Goal: Communication & Community: Answer question/provide support

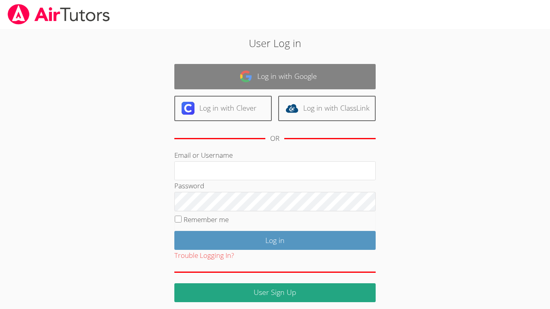
click at [268, 74] on link "Log in with Google" at bounding box center [274, 76] width 201 height 25
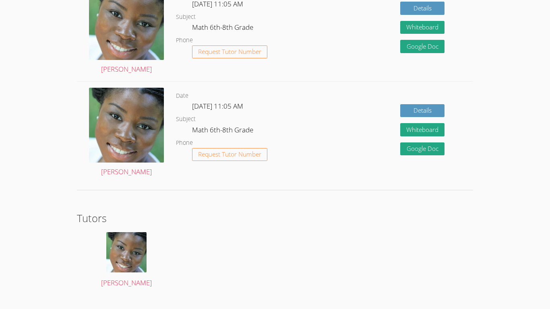
scroll to position [1021, 0]
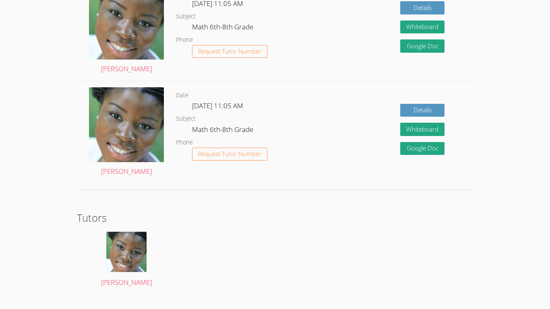
click at [177, 147] on dt "Phone" at bounding box center [184, 143] width 17 height 10
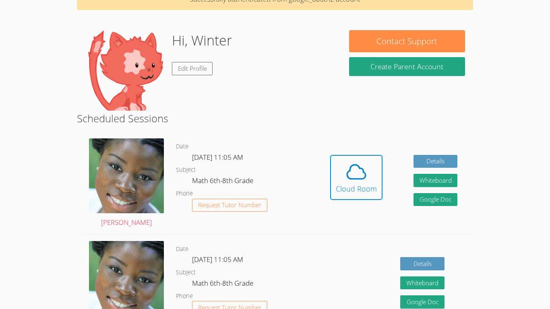
scroll to position [0, 0]
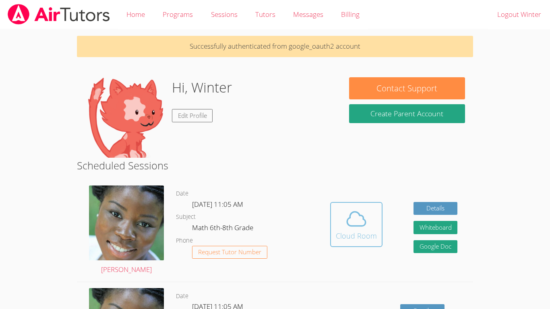
click at [340, 224] on span at bounding box center [356, 219] width 41 height 23
click at [368, 233] on div "Cloud Room" at bounding box center [356, 235] width 41 height 11
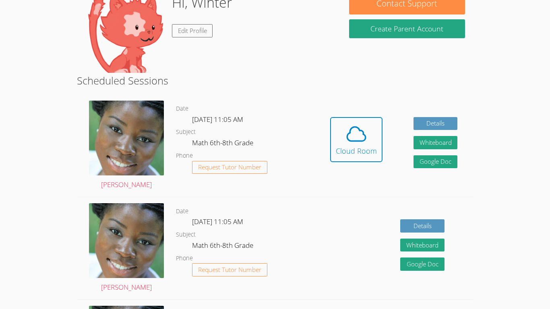
scroll to position [85, 0]
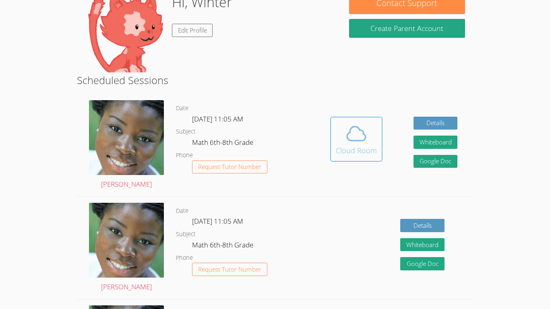
click at [370, 147] on div "Cloud Room" at bounding box center [356, 150] width 41 height 11
click at [346, 128] on icon at bounding box center [356, 133] width 23 height 23
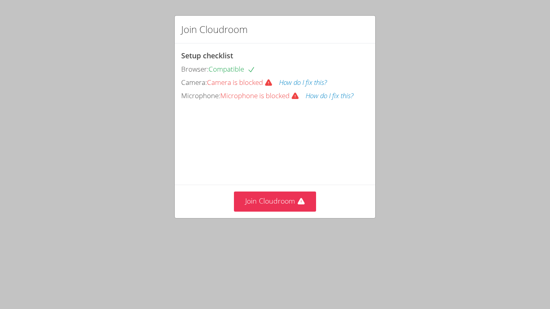
click at [234, 55] on div "Setup checklist Browser: Compatible Camera: Camera is blocked How do I fix this…" at bounding box center [275, 76] width 188 height 52
click at [267, 209] on button "Join Cloudroom" at bounding box center [275, 202] width 83 height 20
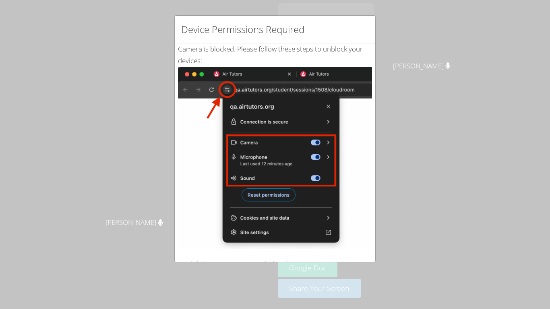
click at [247, 27] on h2 "Device Permissions Required" at bounding box center [242, 29] width 123 height 14
click at [271, 86] on img at bounding box center [275, 158] width 194 height 182
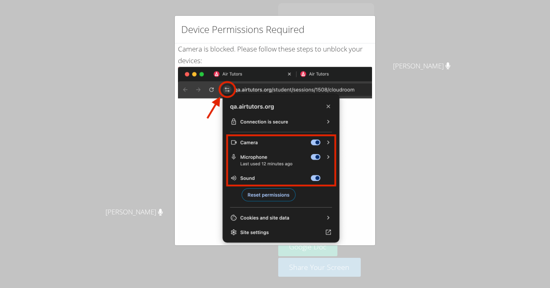
click at [237, 37] on div "Device Permissions Required" at bounding box center [275, 30] width 201 height 28
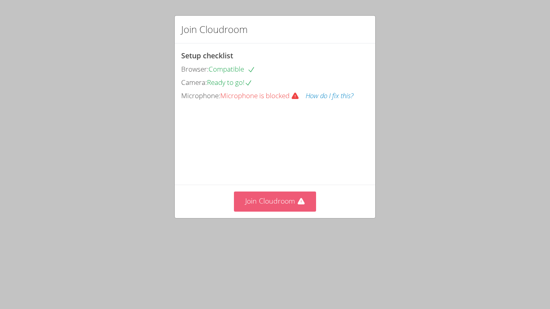
click at [279, 211] on button "Join Cloudroom" at bounding box center [275, 202] width 83 height 20
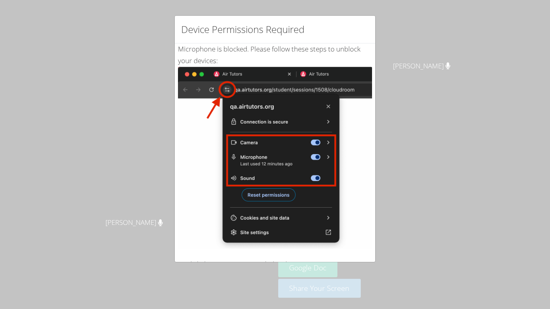
click at [445, 100] on div "Device Permissions Required Microphone is blocked . Please follow these steps t…" at bounding box center [275, 154] width 550 height 309
click at [265, 197] on img at bounding box center [275, 158] width 194 height 182
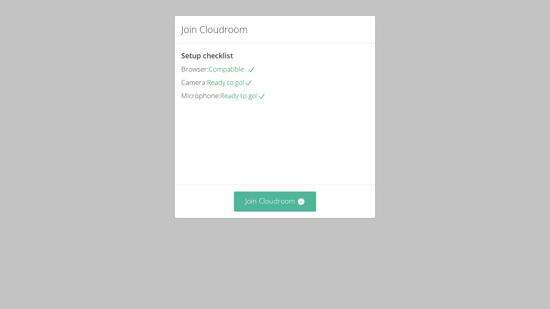
click at [271, 185] on div "Setup checklist Browser: Compatible Camera: Ready to go! Microphone: Ready to g…" at bounding box center [275, 113] width 201 height 141
click at [273, 211] on button "Join Cloudroom" at bounding box center [275, 202] width 83 height 20
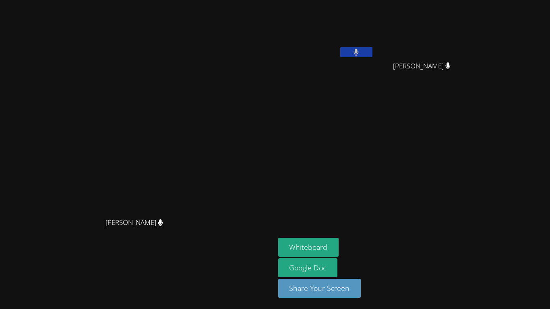
click at [198, 214] on video at bounding box center [137, 138] width 121 height 151
click at [339, 246] on button "Whiteboard" at bounding box center [308, 247] width 61 height 19
click at [372, 50] on button at bounding box center [356, 52] width 32 height 10
click at [372, 52] on button at bounding box center [356, 52] width 32 height 10
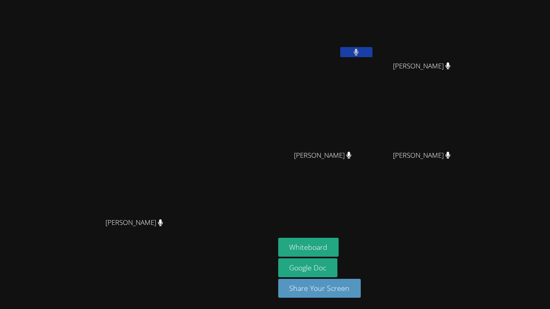
click at [372, 52] on button at bounding box center [356, 52] width 32 height 10
click at [360, 52] on icon at bounding box center [356, 52] width 8 height 7
click at [372, 48] on button at bounding box center [356, 52] width 32 height 10
click at [198, 192] on video at bounding box center [137, 138] width 121 height 151
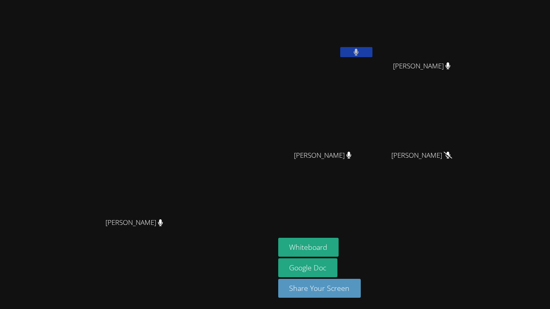
click at [372, 58] on div at bounding box center [356, 53] width 32 height 12
click at [372, 54] on button at bounding box center [356, 52] width 32 height 10
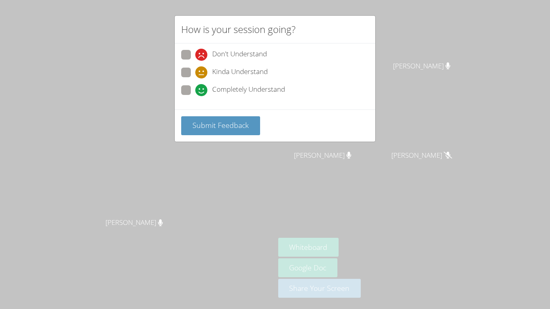
click at [195, 96] on span at bounding box center [195, 96] width 0 height 0
click at [195, 91] on input "Completely Understand" at bounding box center [198, 88] width 7 height 7
radio input "true"
click at [211, 135] on div "Submit Feedback" at bounding box center [275, 126] width 201 height 32
click at [209, 129] on span "Submit Feedback" at bounding box center [220, 125] width 56 height 10
